Goal: Navigation & Orientation: Go to known website

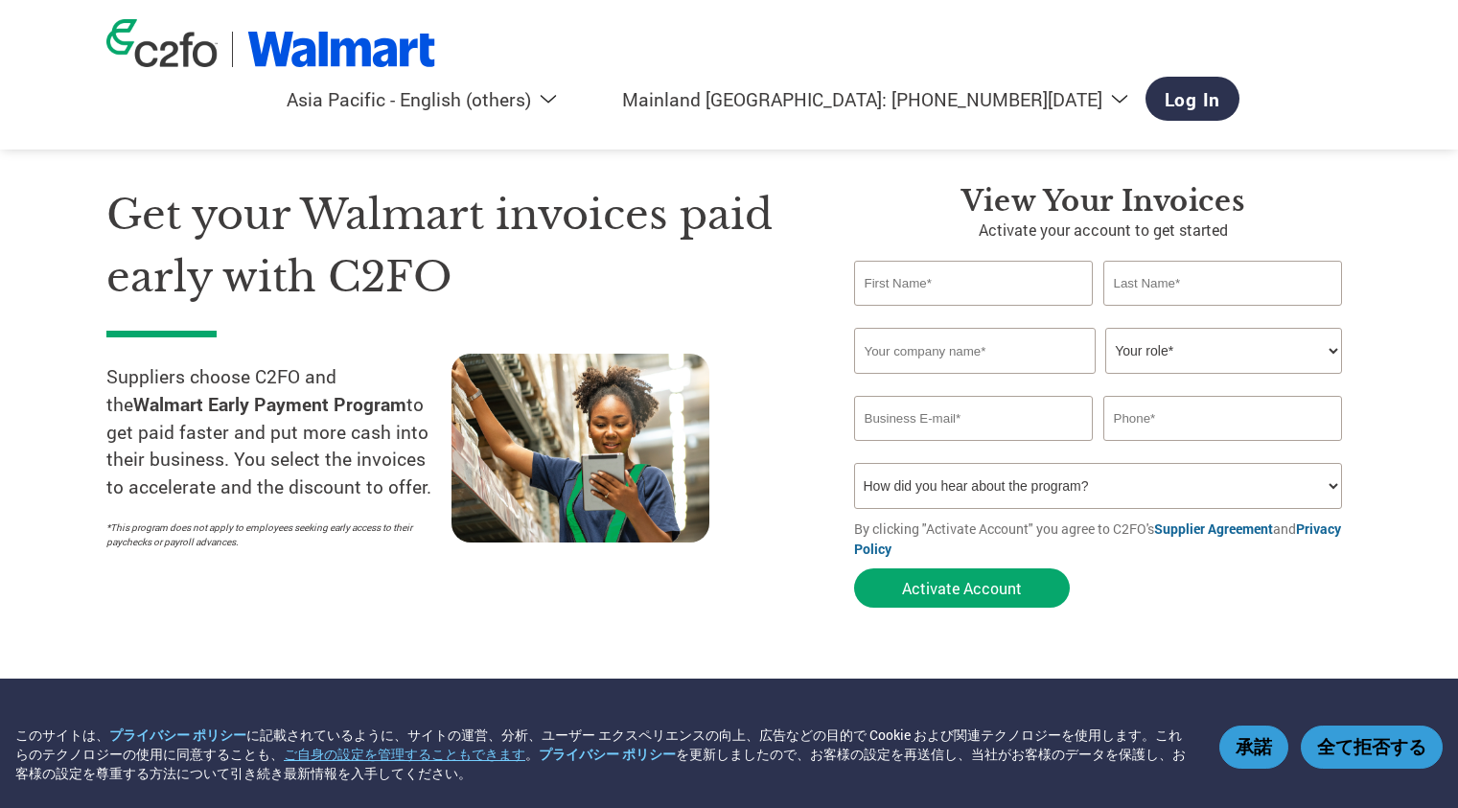
select select "en-AP"
select select "cn"
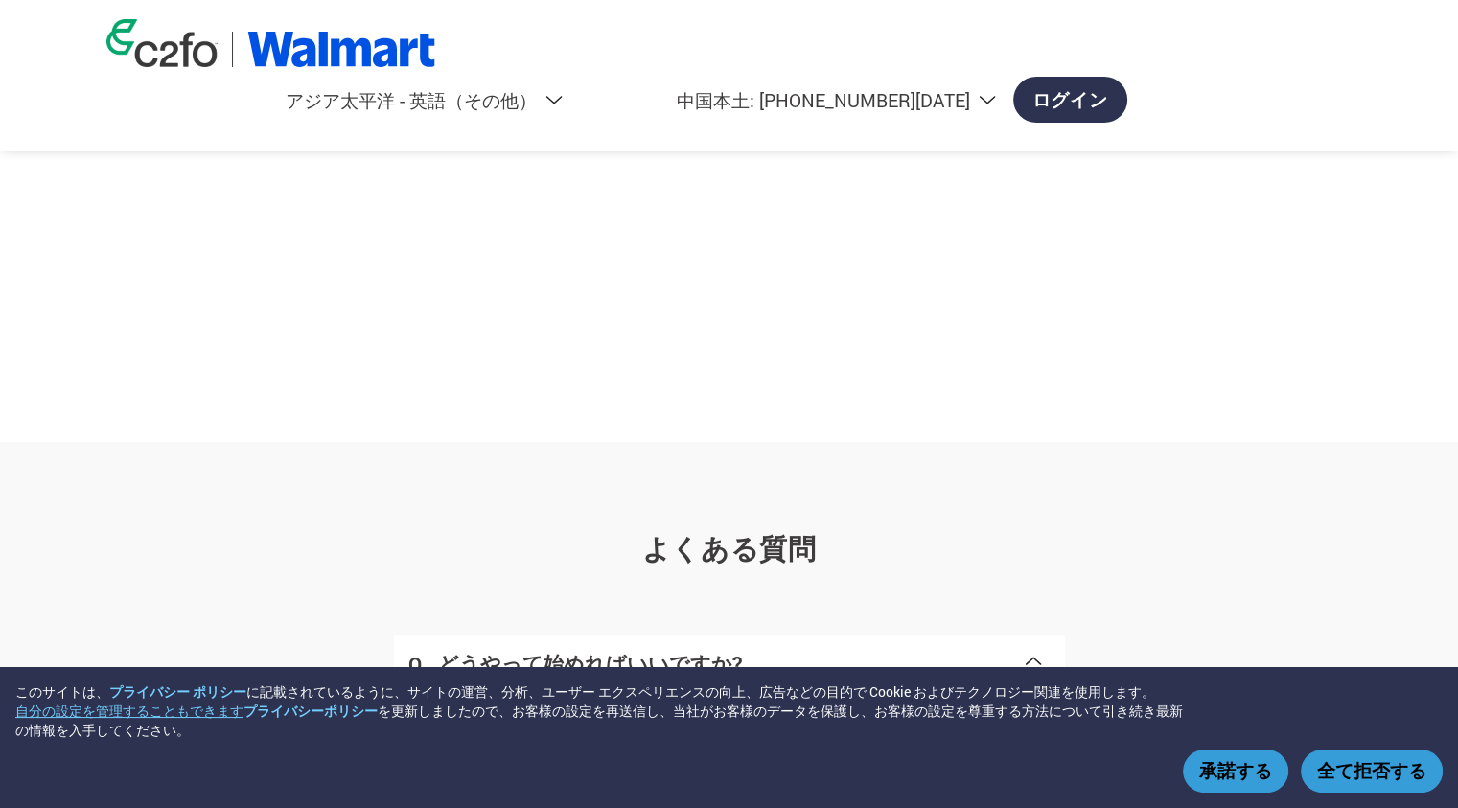
scroll to position [3411, 0]
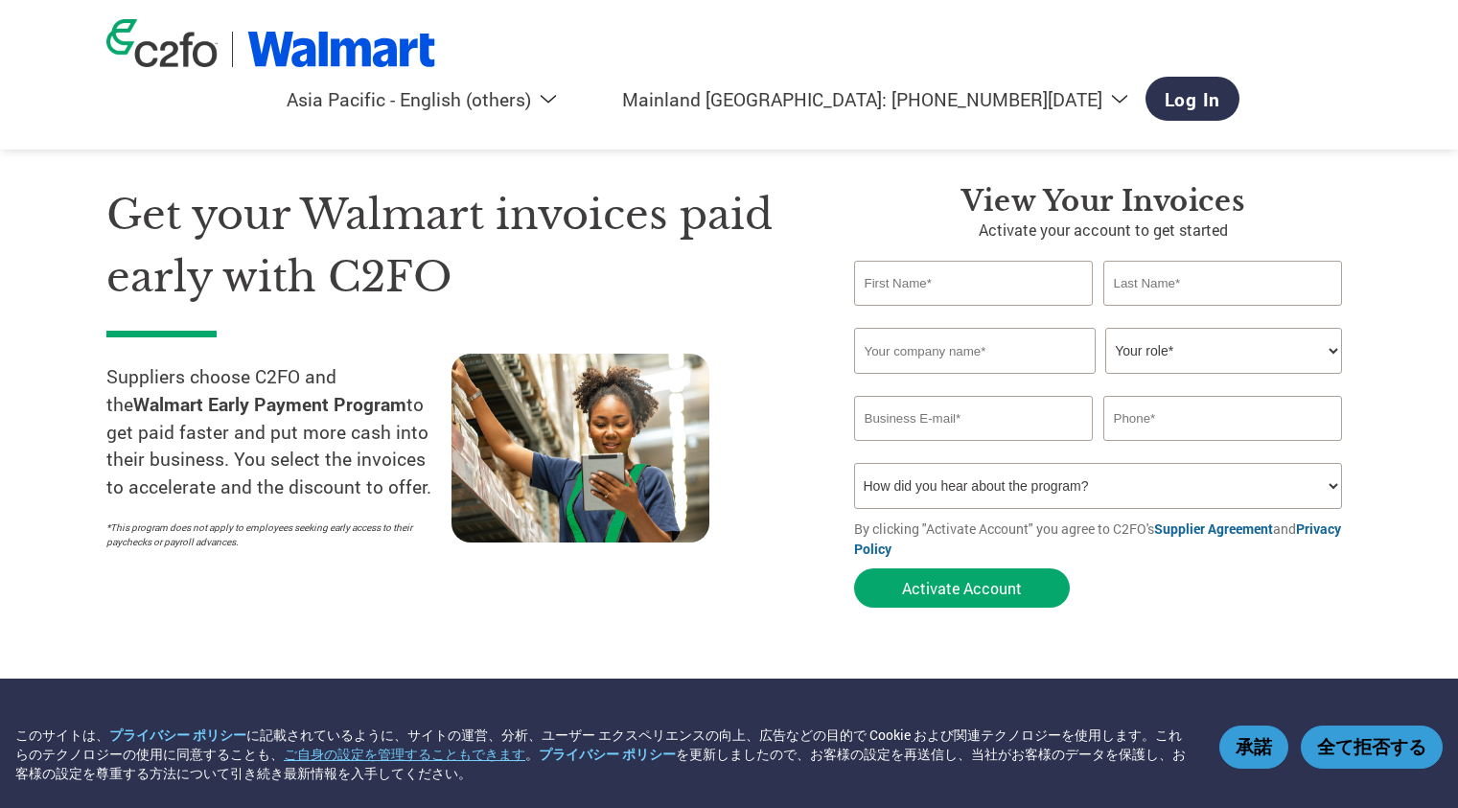
select select "en-AP"
select select "cn"
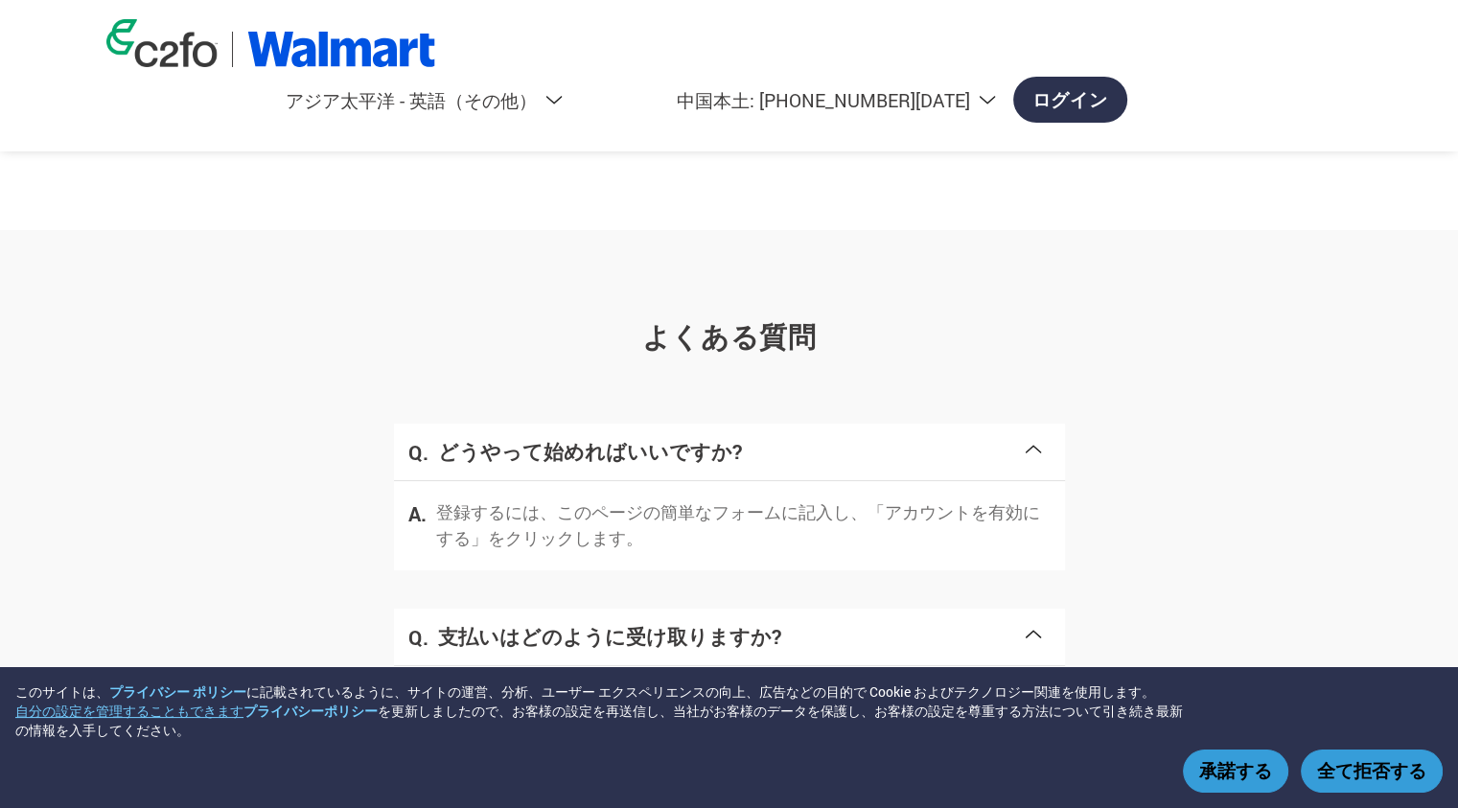
scroll to position [2876, 0]
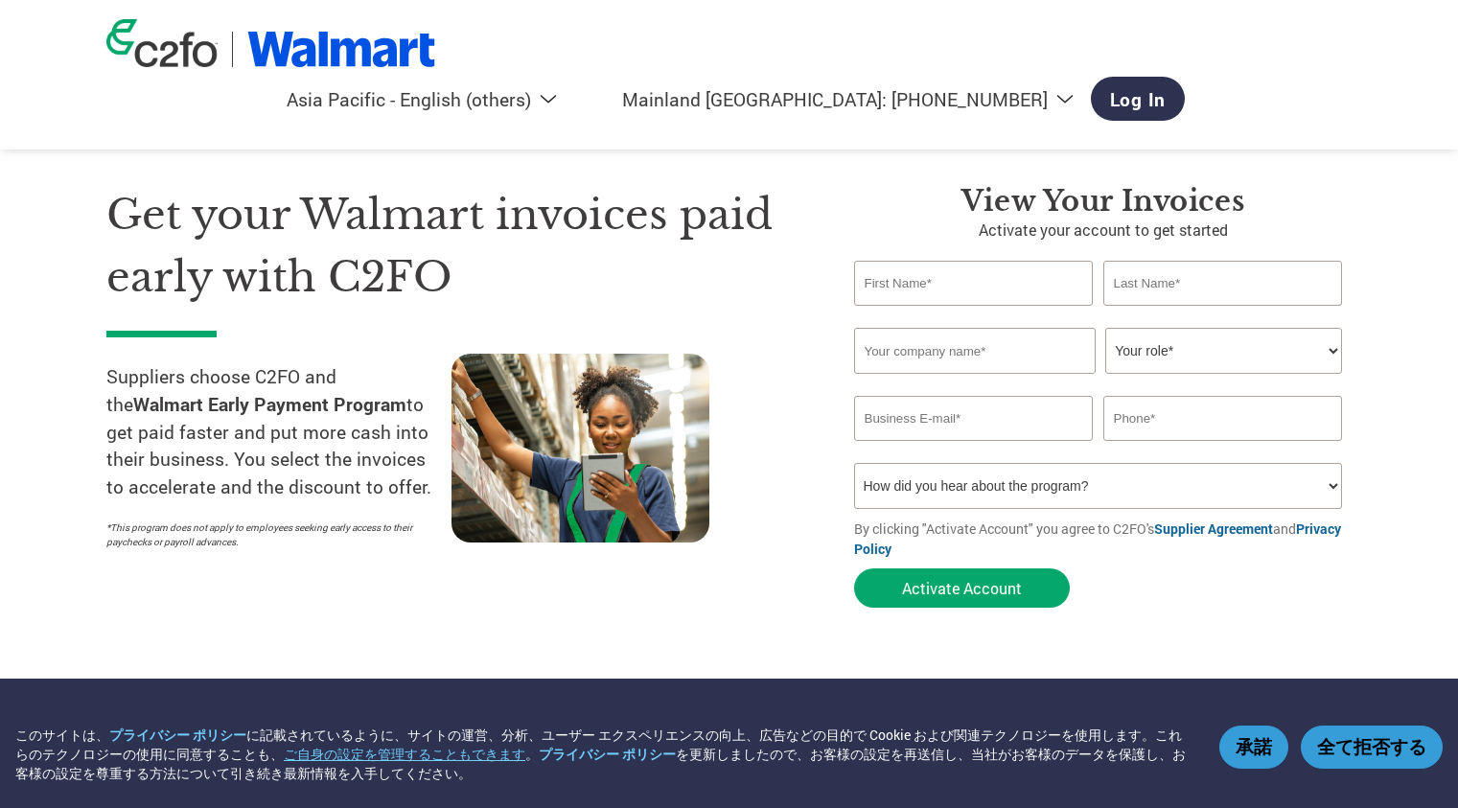
select select "en-AP"
select select "cn"
select select "en-AP"
select select "cn"
